Goal: Task Accomplishment & Management: Use online tool/utility

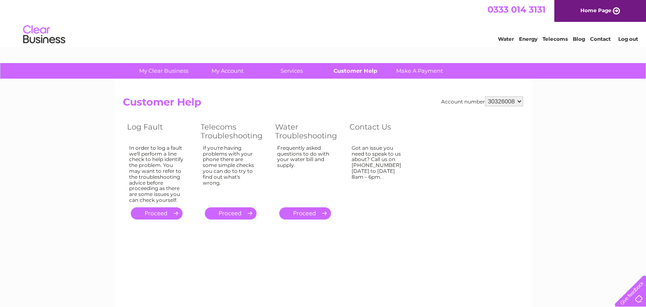
click at [356, 71] on link "Customer Help" at bounding box center [355, 71] width 69 height 16
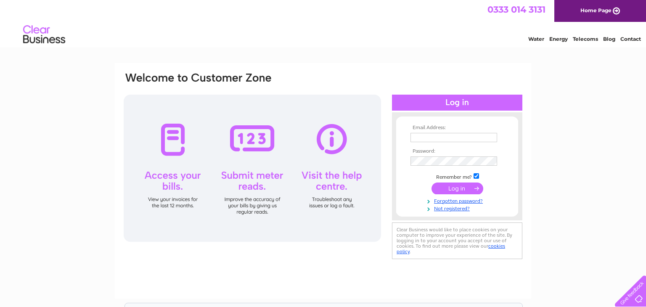
type input "newtoyou_shop@outlook.com"
click at [254, 182] on div at bounding box center [252, 168] width 257 height 147
click at [460, 188] on input "submit" at bounding box center [457, 188] width 52 height 12
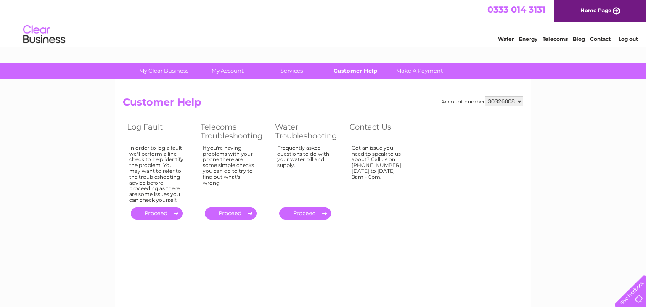
click at [348, 71] on link "Customer Help" at bounding box center [355, 71] width 69 height 16
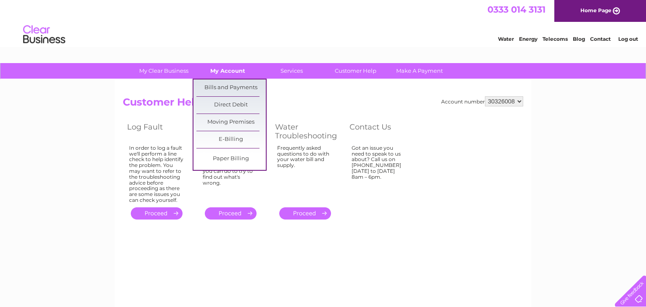
click at [229, 69] on link "My Account" at bounding box center [227, 71] width 69 height 16
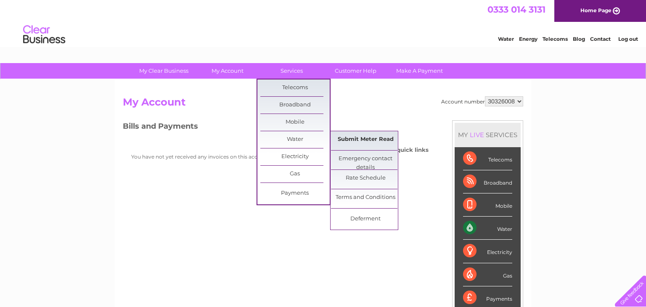
click at [352, 136] on link "Submit Meter Read" at bounding box center [365, 139] width 69 height 17
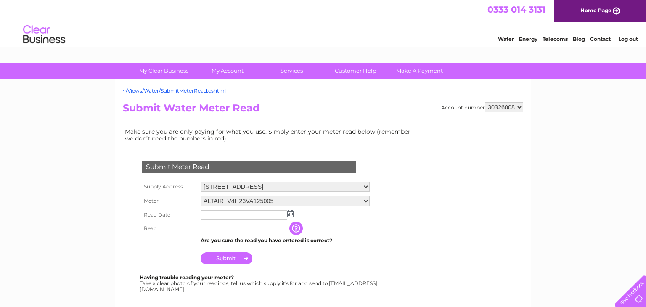
click at [214, 214] on input "text" at bounding box center [244, 214] width 87 height 9
click at [289, 211] on img at bounding box center [291, 214] width 6 height 7
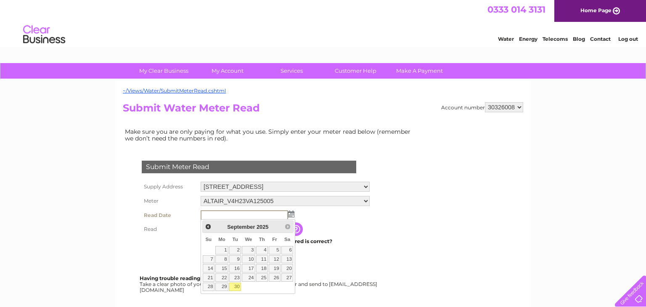
click at [236, 286] on link "30" at bounding box center [235, 287] width 12 height 8
type input "2025/09/30"
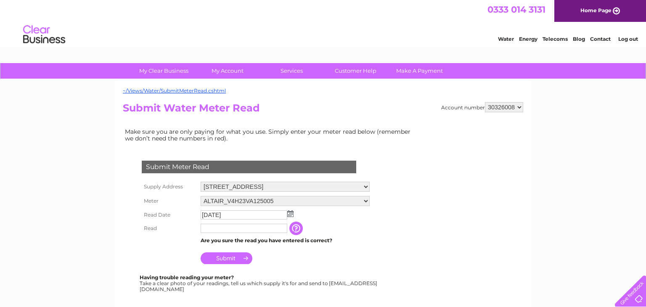
click at [227, 227] on input "text" at bounding box center [244, 228] width 87 height 9
type input "00032"
click at [221, 259] on input "Submit" at bounding box center [227, 259] width 52 height 12
